Goal: Task Accomplishment & Management: Use online tool/utility

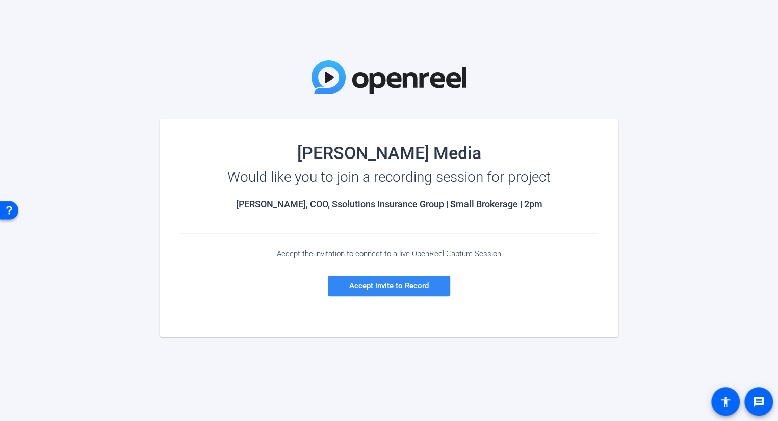
click at [407, 288] on span "Accept invite to Record" at bounding box center [388, 285] width 79 height 9
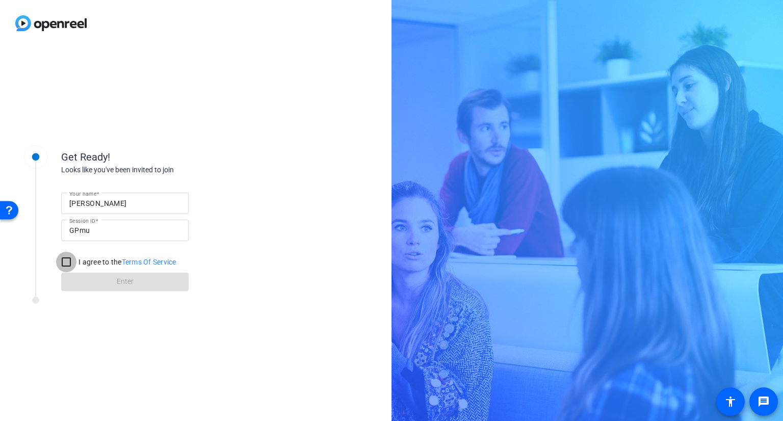
click at [66, 268] on input "I agree to the Terms Of Service" at bounding box center [66, 262] width 20 height 20
checkbox input "true"
click at [102, 282] on span at bounding box center [124, 282] width 127 height 24
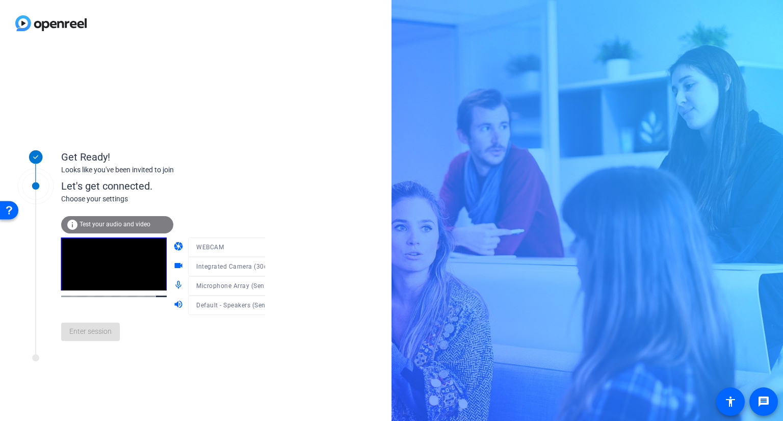
click at [238, 266] on div at bounding box center [236, 262] width 97 height 11
click at [269, 268] on icon at bounding box center [275, 266] width 12 height 12
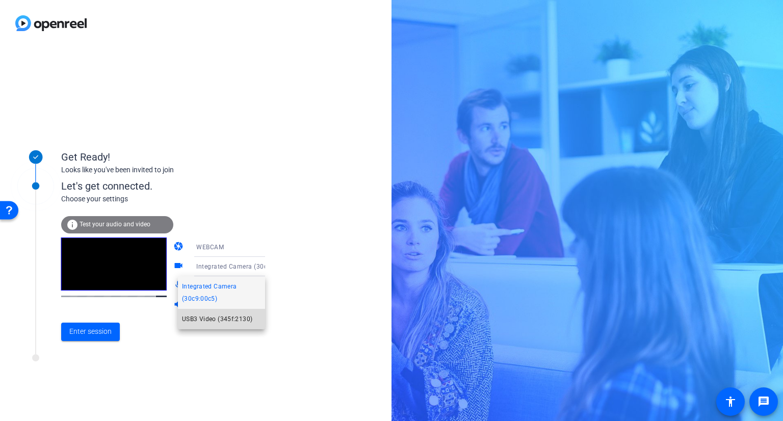
click at [244, 317] on span "USB3 Video (345f:2130)" at bounding box center [217, 319] width 70 height 12
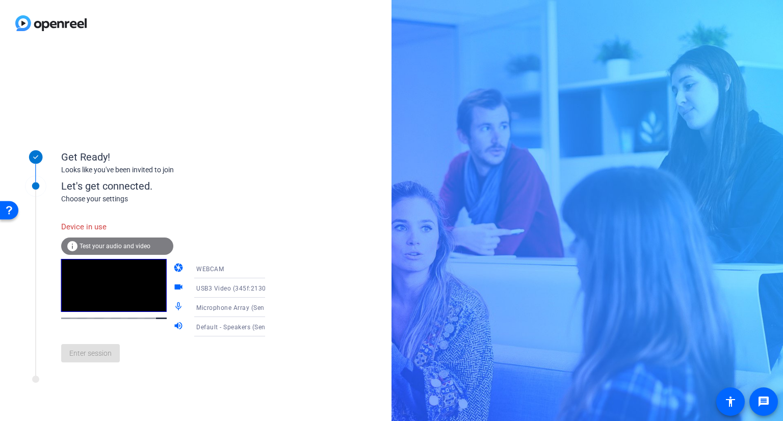
click at [269, 310] on icon at bounding box center [275, 307] width 12 height 12
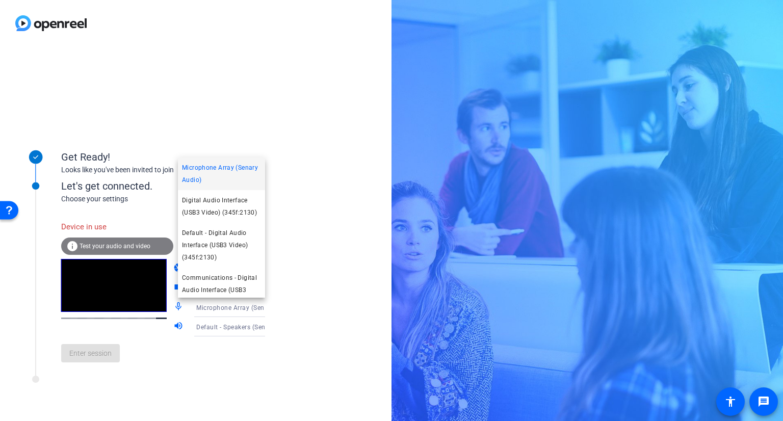
click at [302, 217] on div at bounding box center [391, 210] width 783 height 421
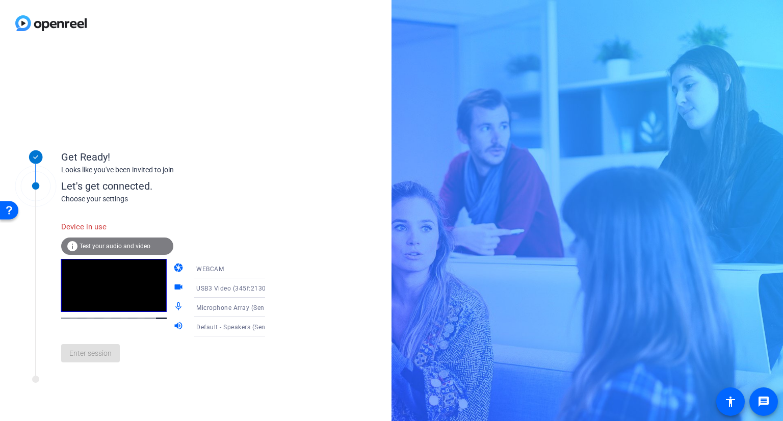
click at [226, 288] on span "USB3 Video (345f:2130)" at bounding box center [232, 288] width 72 height 7
click at [224, 345] on span "USB3 Video (345f:2130)" at bounding box center [217, 340] width 70 height 12
click at [223, 308] on span "Microphone Array (Senary Audio)" at bounding box center [245, 307] width 99 height 8
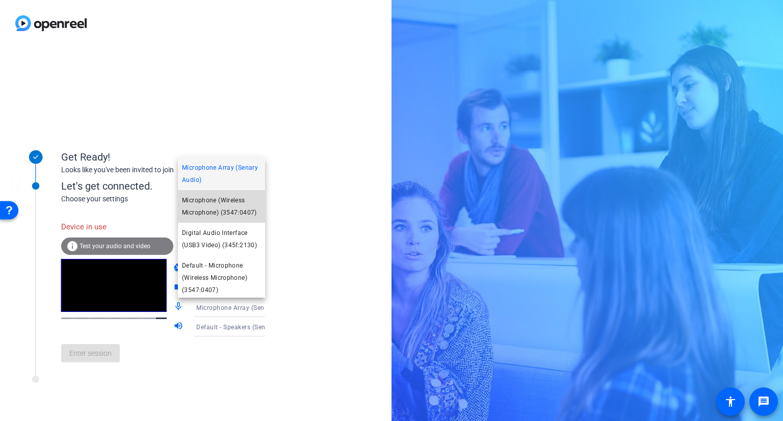
click at [241, 201] on span "Microphone (Wireless Microphone) (3547:0407)" at bounding box center [221, 206] width 79 height 24
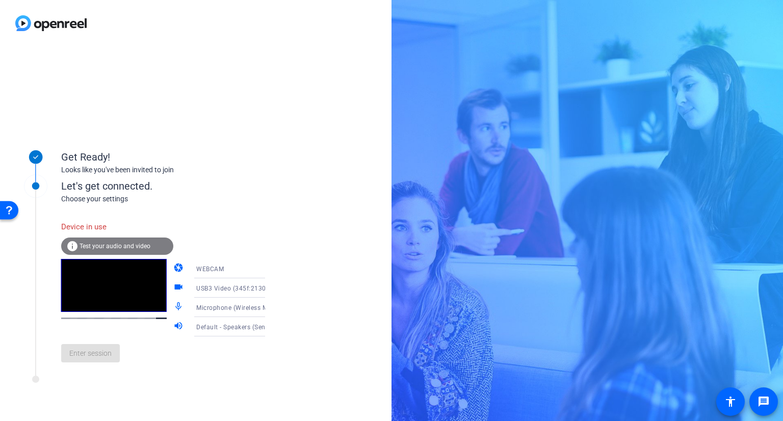
click at [247, 288] on span "USB3 Video (345f:2130)" at bounding box center [232, 288] width 72 height 7
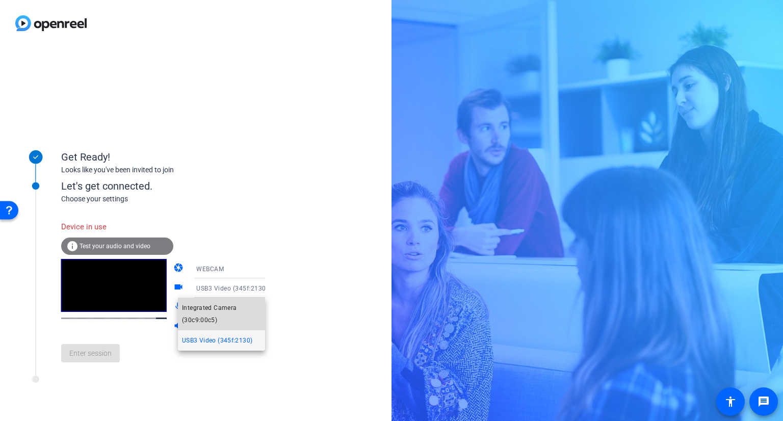
click at [227, 304] on span "Integrated Camera (30c9:00c5)" at bounding box center [221, 314] width 79 height 24
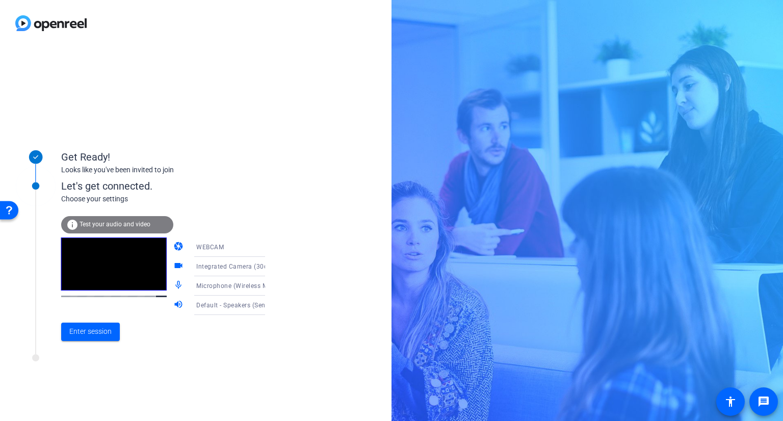
click at [245, 266] on div "camera WEBCAM videocam Integrated Camera (30c9:00c5) mic_none Microphone (Wirel…" at bounding box center [229, 275] width 112 height 77
click at [244, 261] on div "Integrated Camera (30c9:00c5)" at bounding box center [234, 266] width 76 height 13
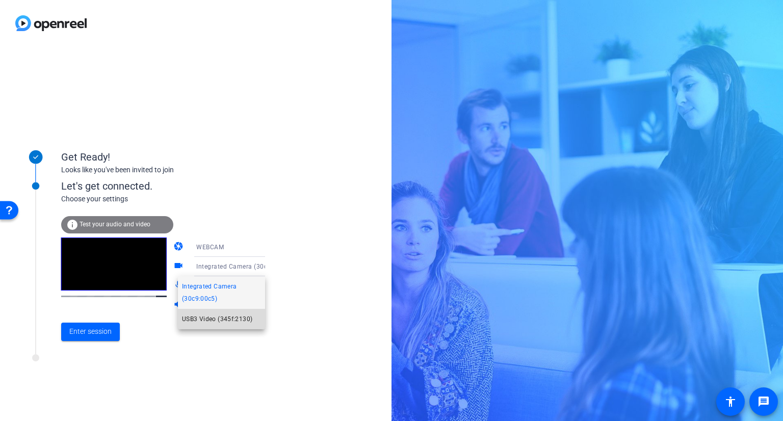
click at [228, 323] on span "USB3 Video (345f:2130)" at bounding box center [217, 319] width 70 height 12
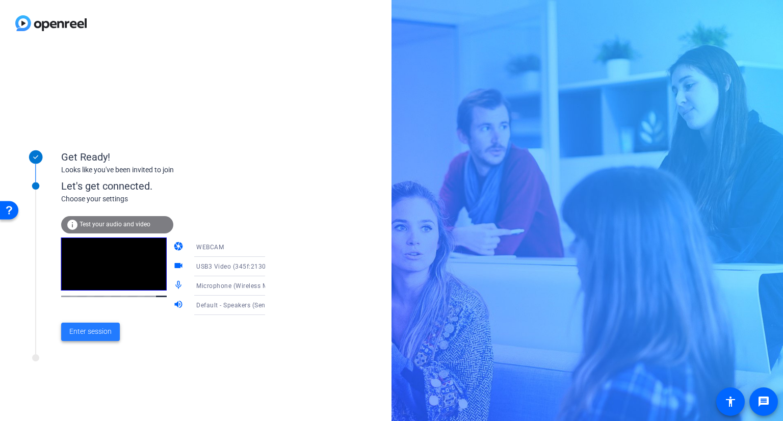
click at [106, 336] on span "Enter session" at bounding box center [90, 331] width 42 height 11
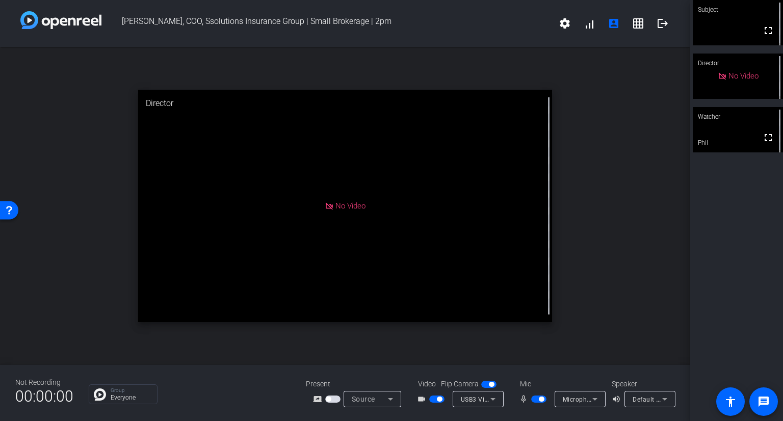
click at [644, 41] on div "[PERSON_NAME], COO, Ssolutions Insurance Group | Small Brokerage | 2pm settings…" at bounding box center [345, 210] width 690 height 421
